Goal: Task Accomplishment & Management: Complete application form

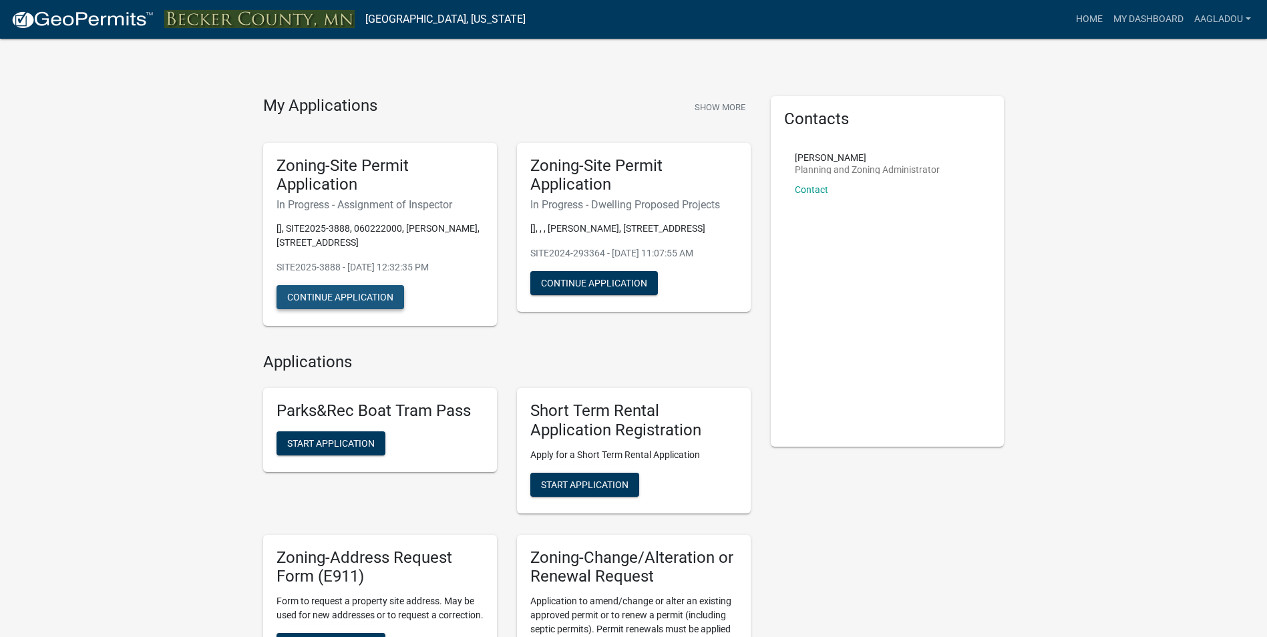
click at [338, 302] on button "Continue Application" at bounding box center [340, 297] width 128 height 24
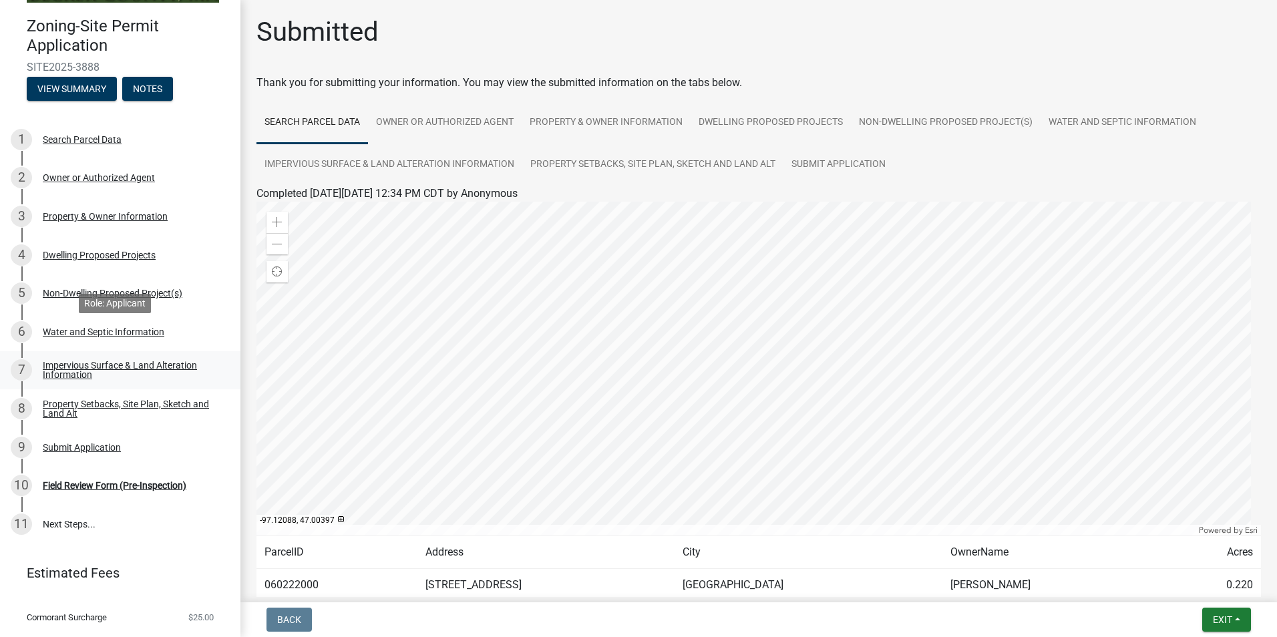
scroll to position [61, 0]
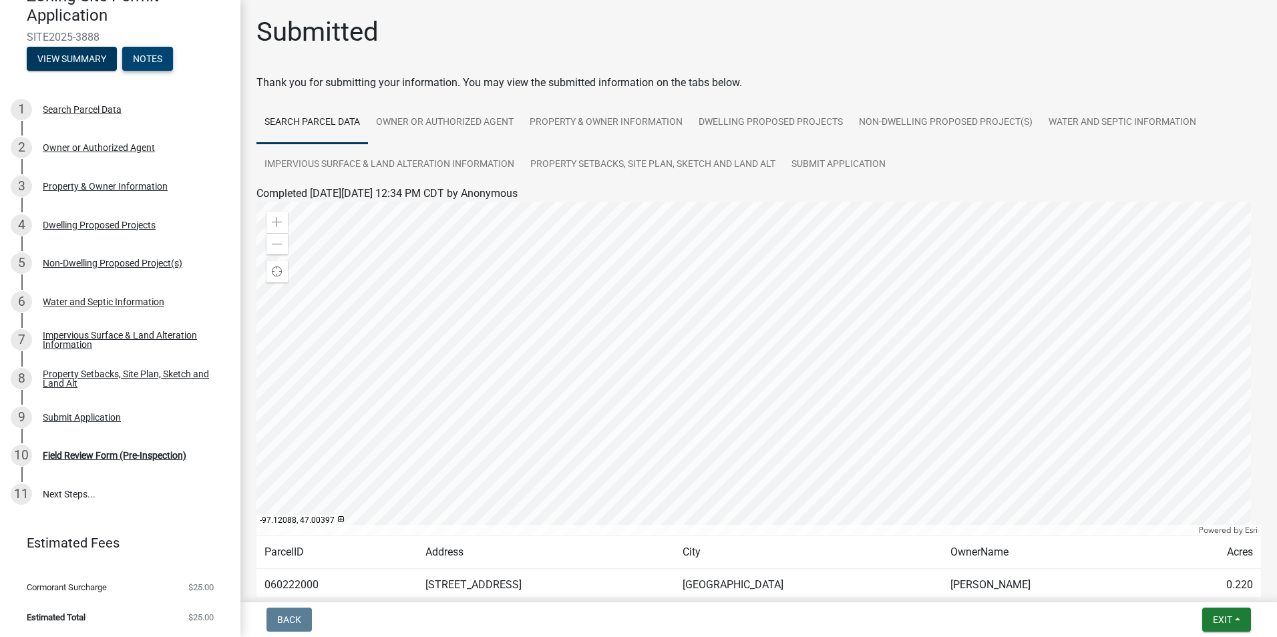
click at [151, 53] on button "Notes" at bounding box center [147, 59] width 51 height 24
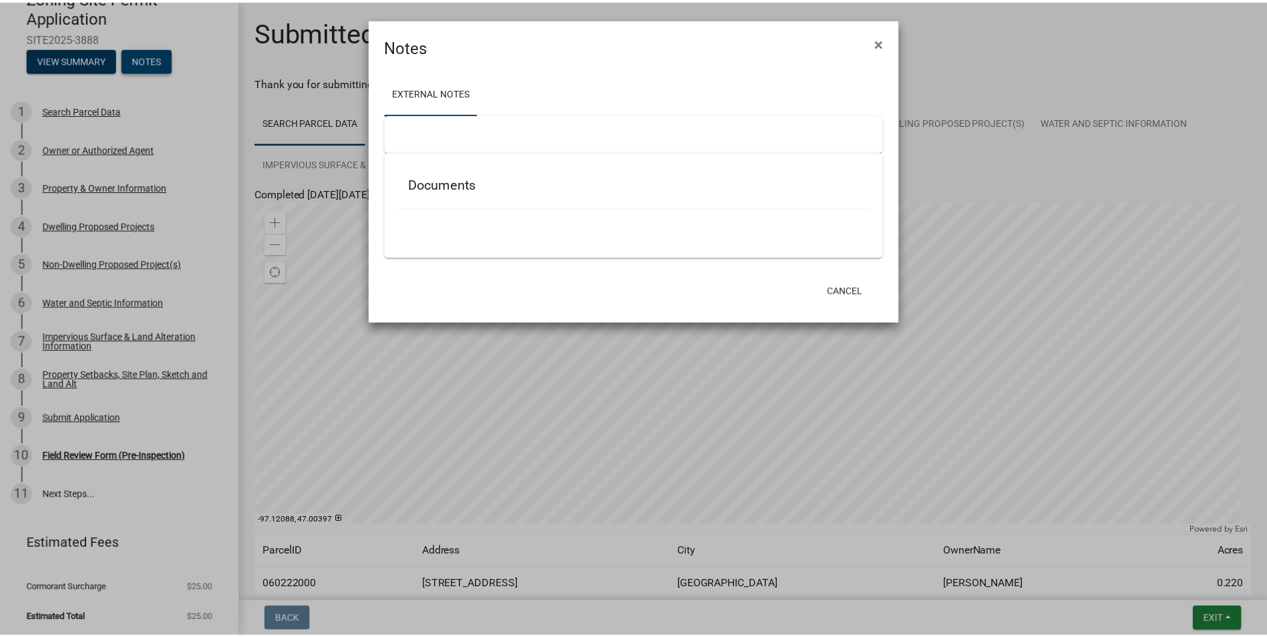
scroll to position [63, 0]
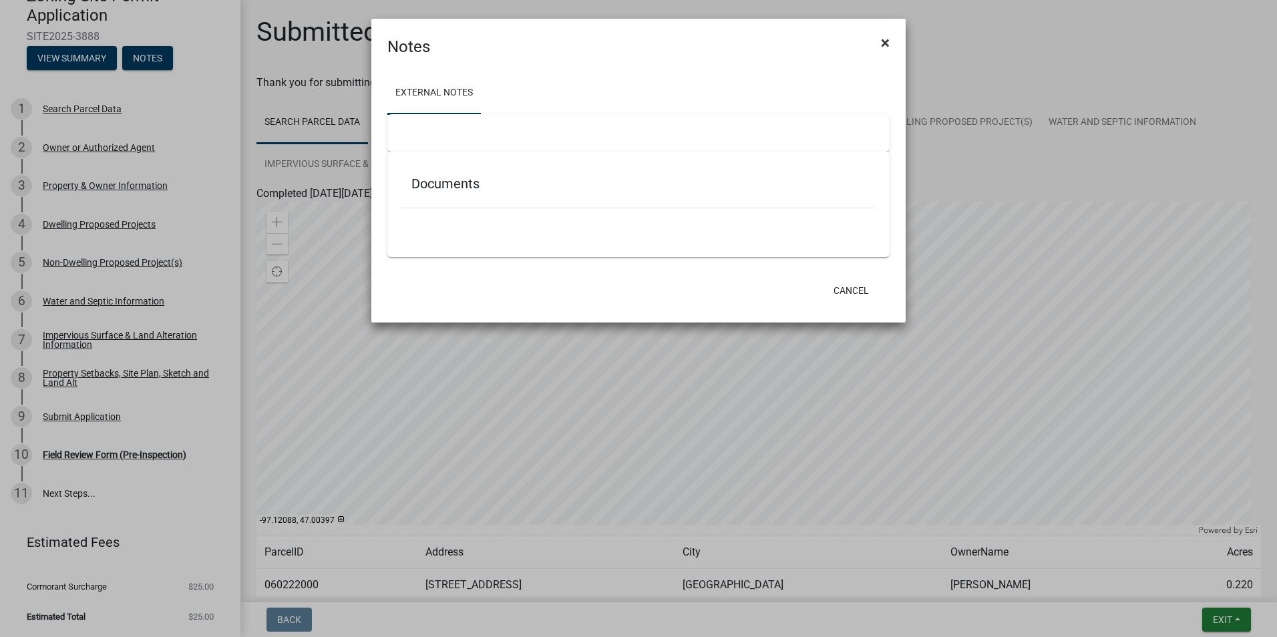
click at [883, 39] on span "×" at bounding box center [885, 42] width 9 height 19
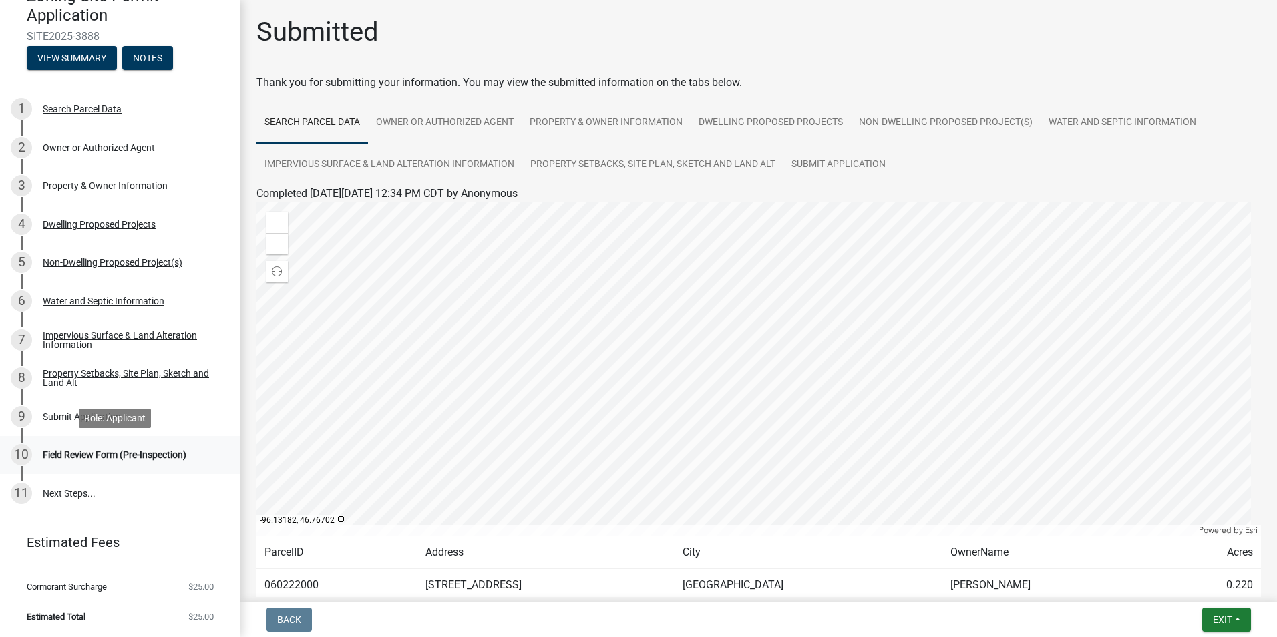
click at [154, 455] on div "Field Review Form (Pre-Inspection)" at bounding box center [115, 454] width 144 height 9
click at [1018, 623] on span "Exit" at bounding box center [1222, 619] width 19 height 11
click at [1018, 588] on button "Save & Exit" at bounding box center [1197, 585] width 107 height 32
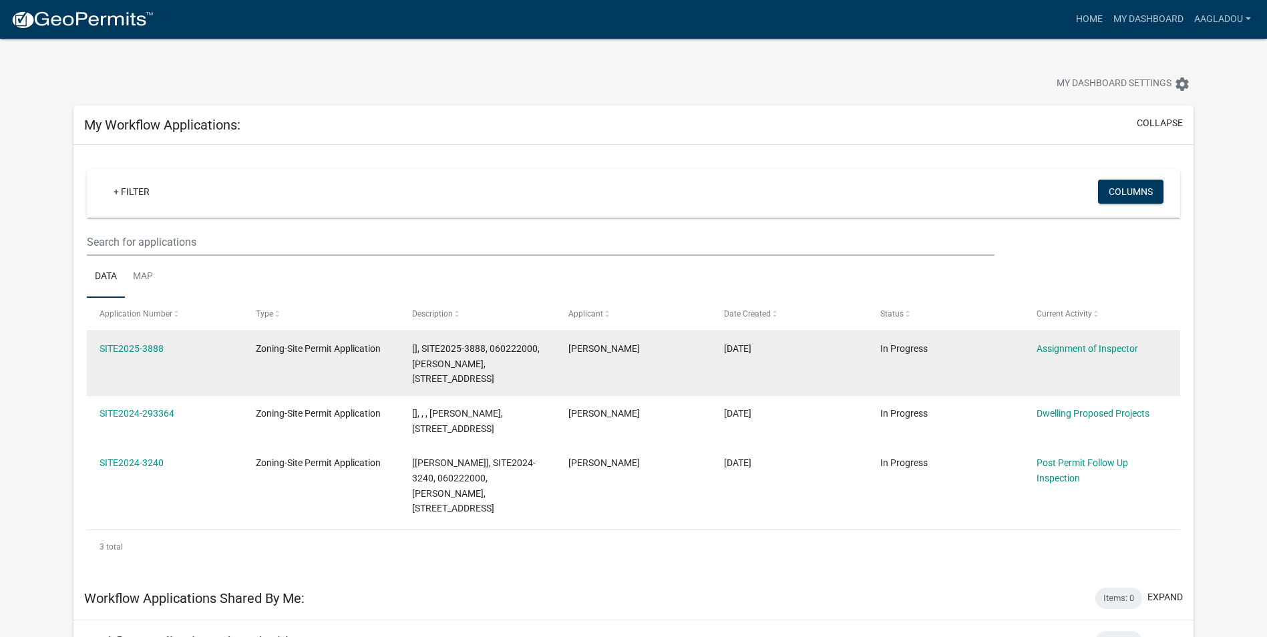
click at [1018, 374] on datatable-body-cell "Assignment of Inspector" at bounding box center [1102, 363] width 156 height 65
click at [1018, 350] on link "Assignment of Inspector" at bounding box center [1086, 348] width 101 height 11
drag, startPoint x: 191, startPoint y: 348, endPoint x: 88, endPoint y: 357, distance: 103.2
click at [88, 357] on datatable-body-cell "SITE2025-3888" at bounding box center [165, 363] width 156 height 65
copy link "SITE2025-3888"
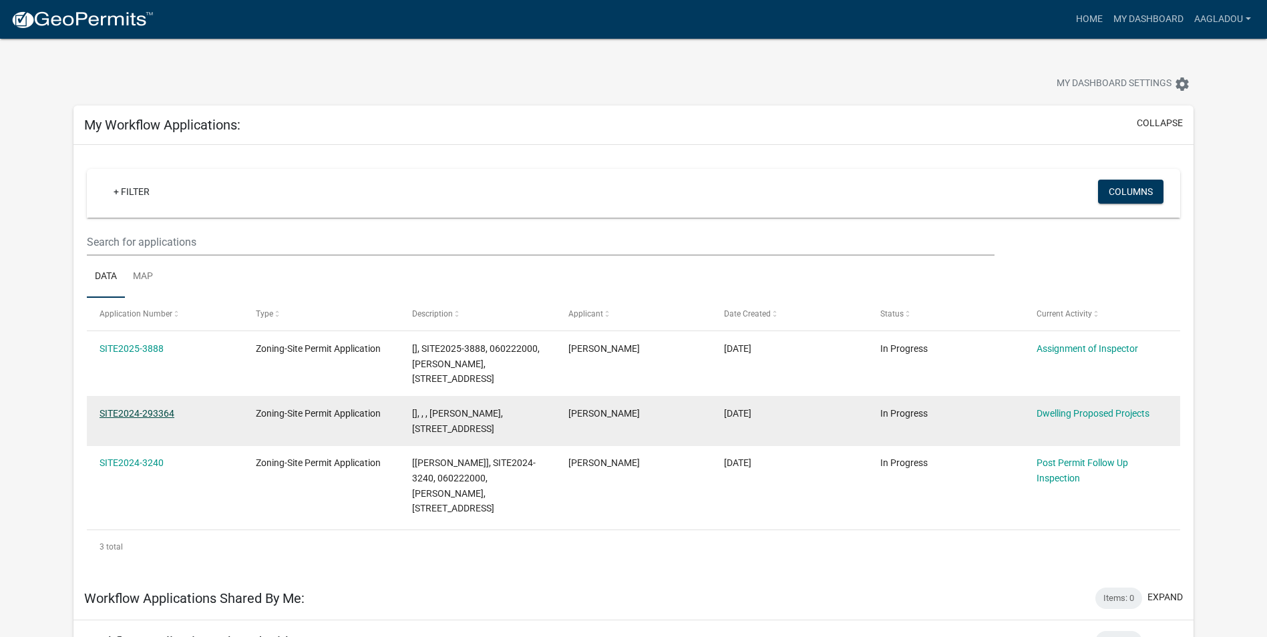
click at [130, 415] on link "SITE2024-293364" at bounding box center [136, 413] width 75 height 11
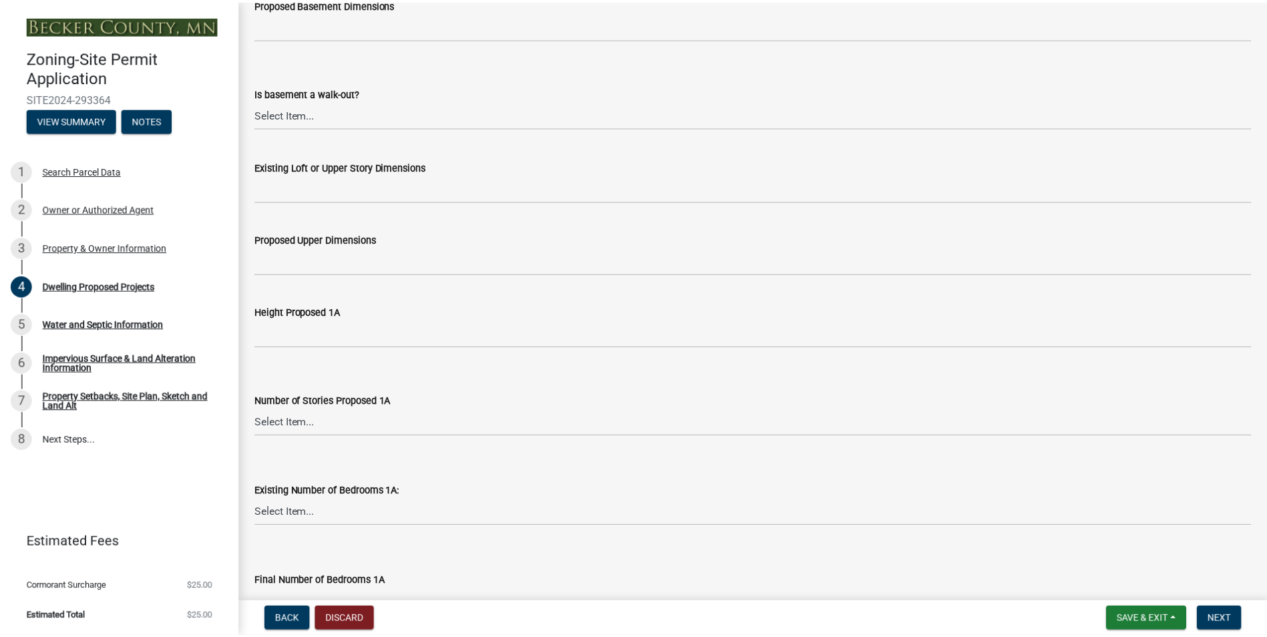
scroll to position [1335, 0]
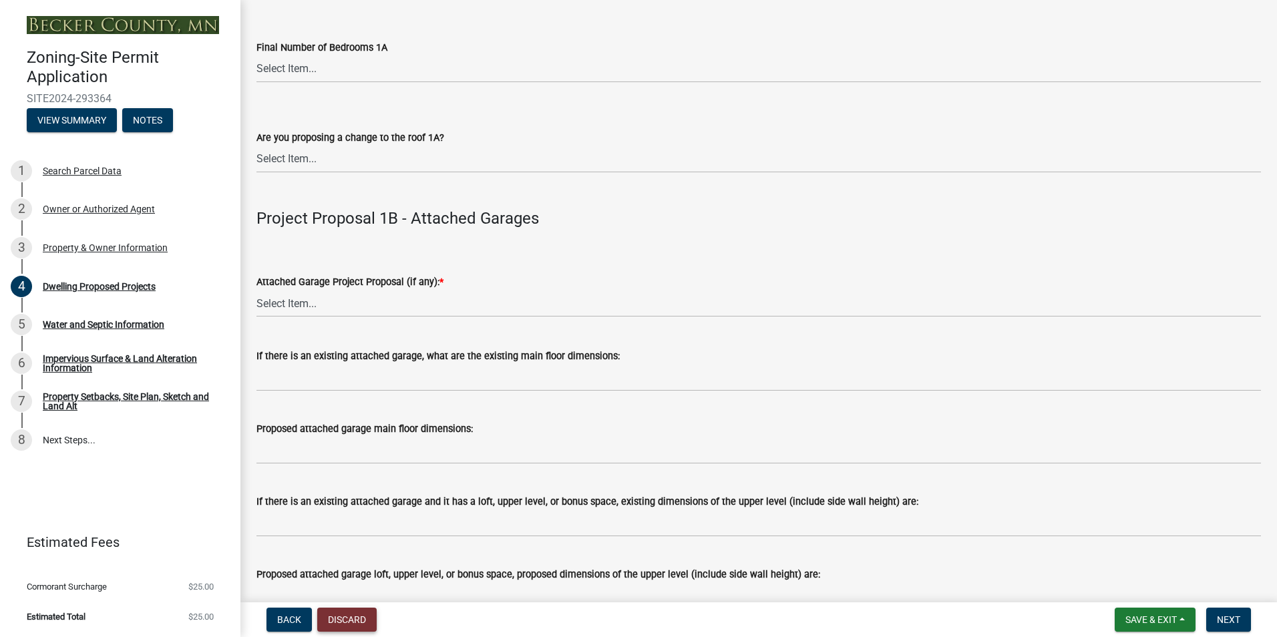
click at [350, 621] on button "Discard" at bounding box center [346, 620] width 59 height 24
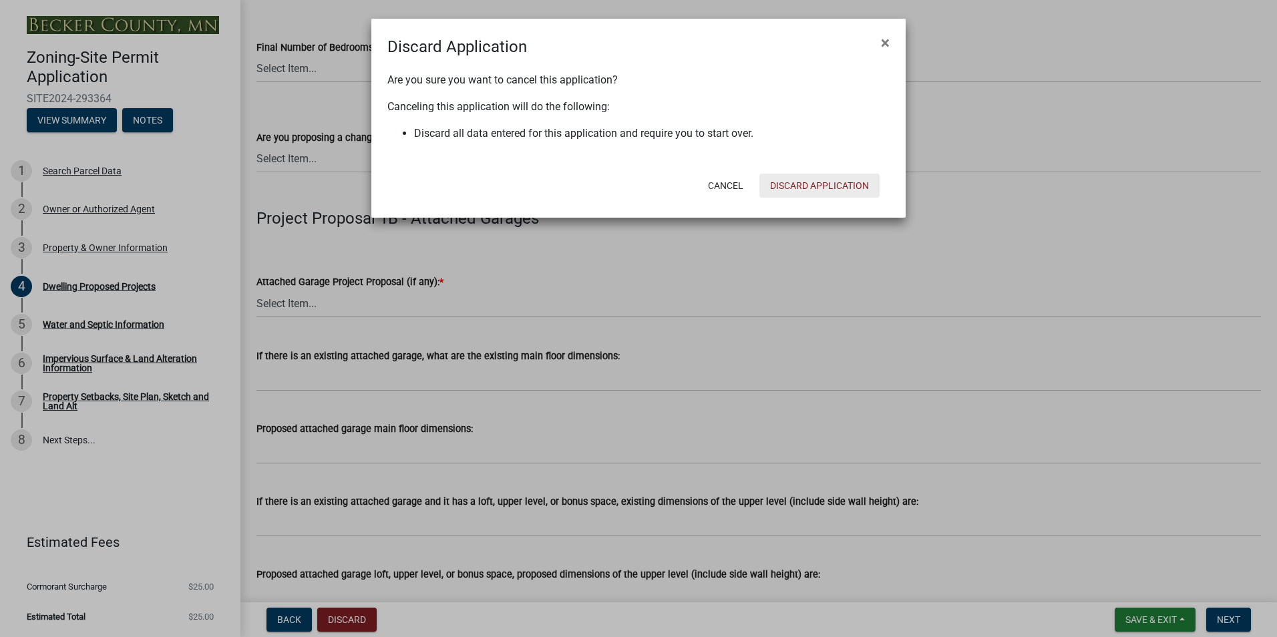
click at [825, 189] on button "Discard Application" at bounding box center [819, 186] width 120 height 24
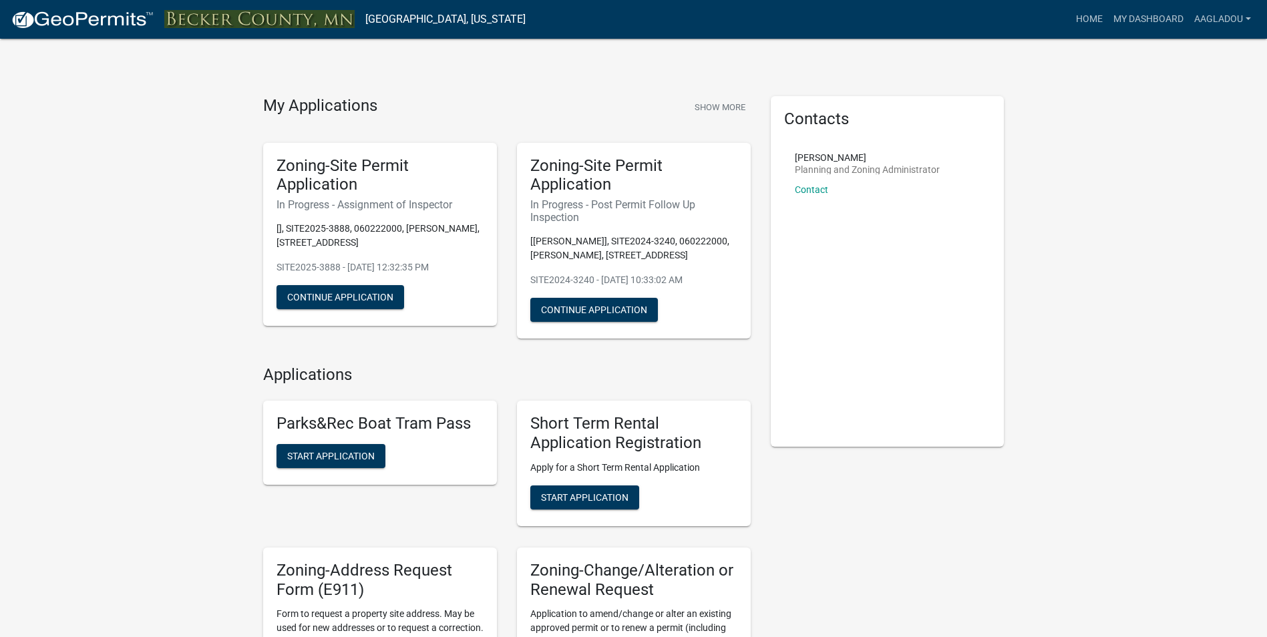
click at [816, 191] on link "Contact" at bounding box center [811, 189] width 33 height 11
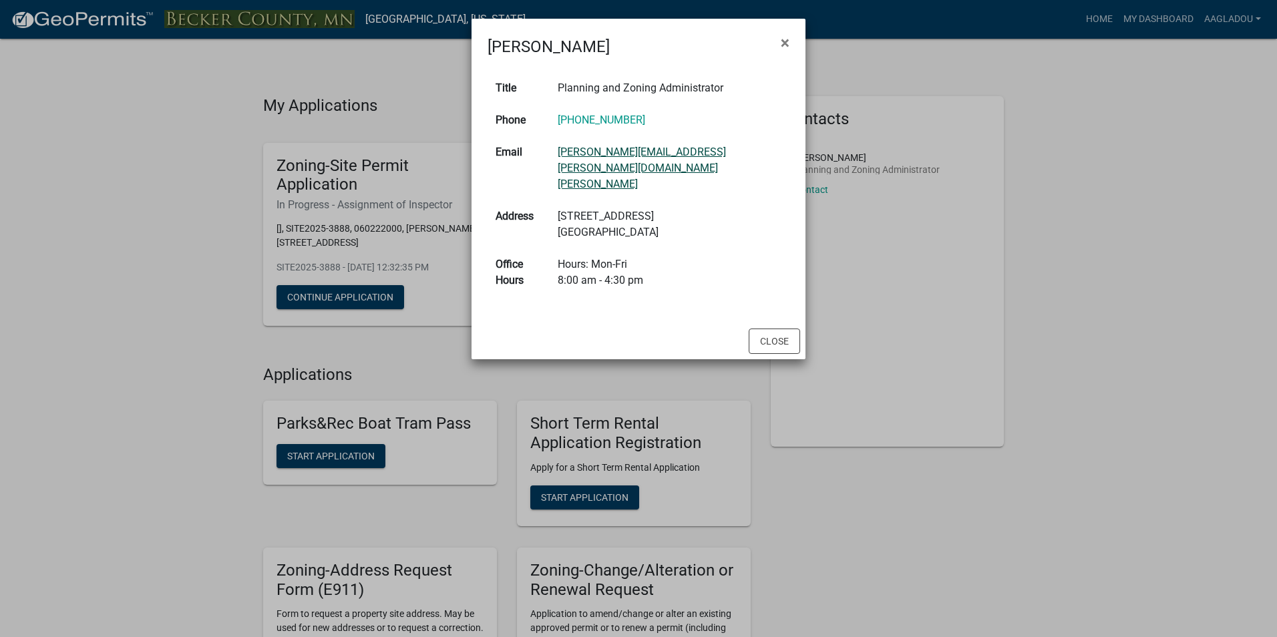
click at [696, 153] on link "[PERSON_NAME][EMAIL_ADDRESS][PERSON_NAME][DOMAIN_NAME][PERSON_NAME]" at bounding box center [642, 168] width 168 height 45
click at [637, 150] on link "[PERSON_NAME][EMAIL_ADDRESS][PERSON_NAME][DOMAIN_NAME][PERSON_NAME]" at bounding box center [642, 168] width 168 height 45
click at [769, 329] on button "Close" at bounding box center [773, 341] width 51 height 25
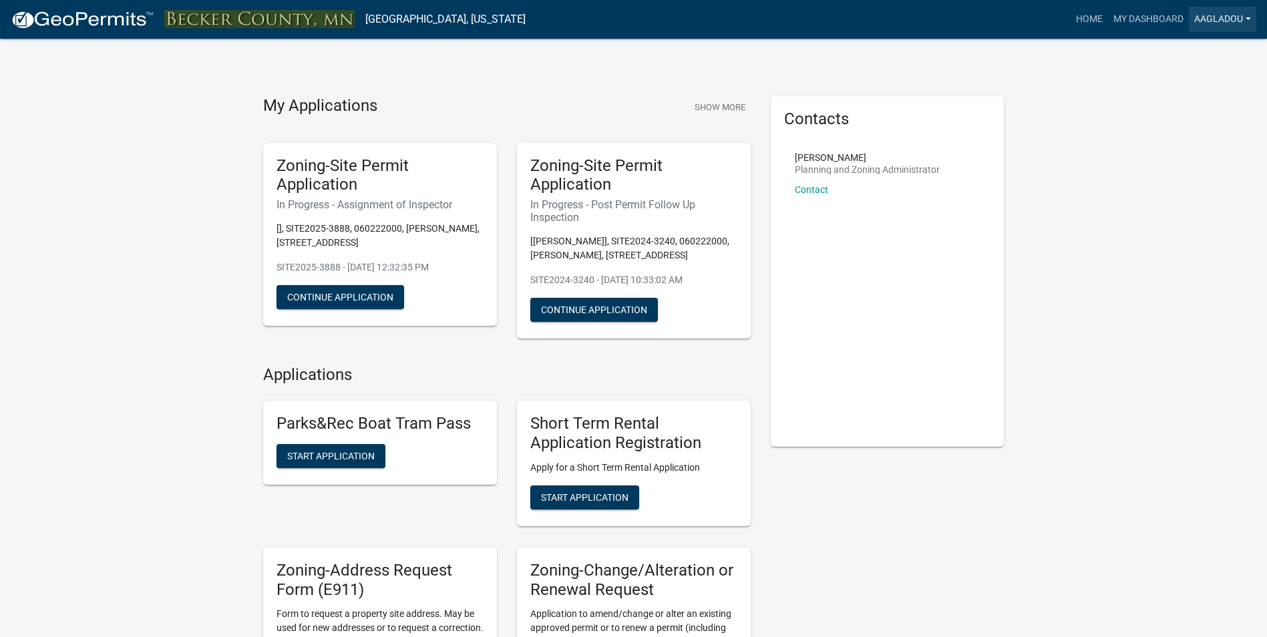
click at [1018, 25] on link "aagladou" at bounding box center [1221, 19] width 67 height 25
click at [1018, 19] on link "aagladou" at bounding box center [1221, 19] width 67 height 25
